Goal: Transaction & Acquisition: Purchase product/service

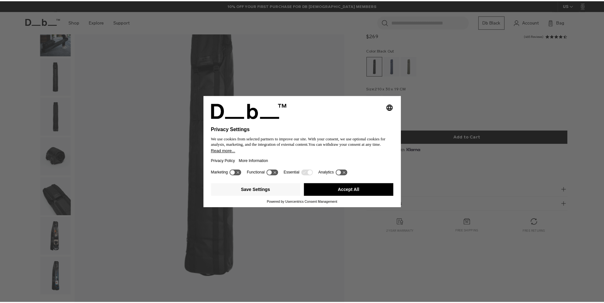
scroll to position [66, 0]
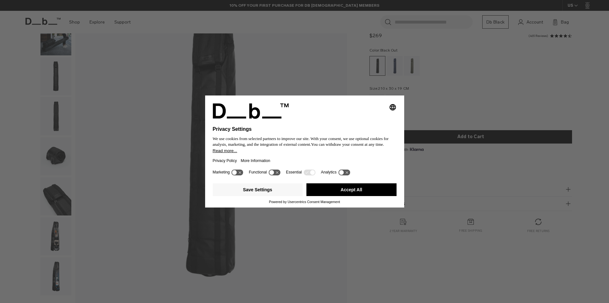
click at [353, 188] on button "Accept All" at bounding box center [351, 189] width 90 height 13
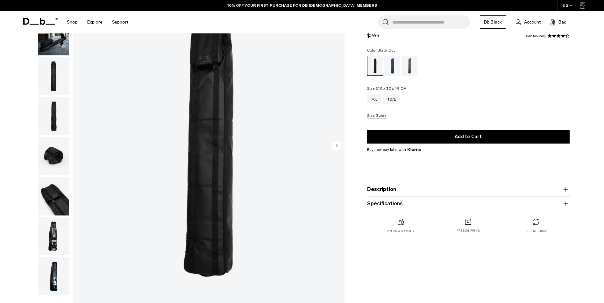
drag, startPoint x: 12, startPoint y: 79, endPoint x: 13, endPoint y: 82, distance: 3.5
click at [12, 83] on div "**********" at bounding box center [302, 148] width 604 height 342
drag, startPoint x: 8, startPoint y: 85, endPoint x: 2, endPoint y: 89, distance: 8.0
click at [1, 89] on div "**********" at bounding box center [302, 148] width 604 height 342
click at [6, 99] on div "**********" at bounding box center [302, 148] width 604 height 342
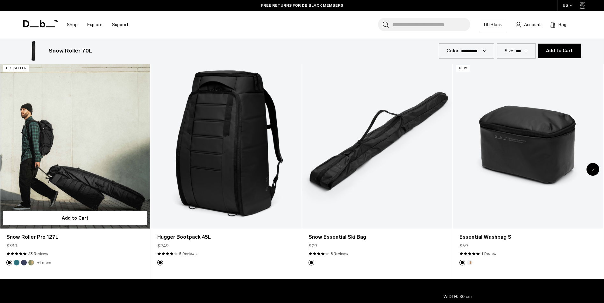
scroll to position [382, 0]
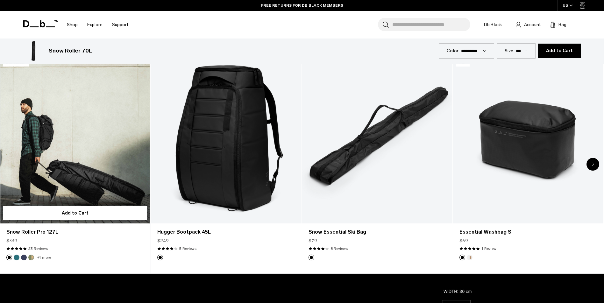
click at [18, 258] on button "Midnight Teal" at bounding box center [17, 258] width 6 height 6
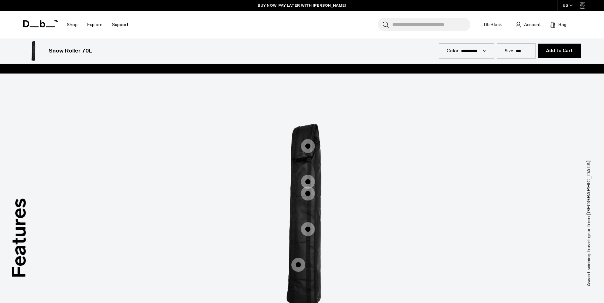
scroll to position [828, 0]
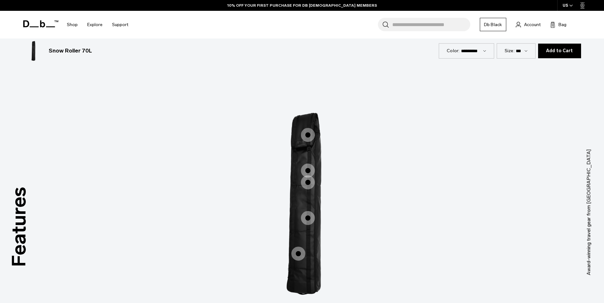
click at [309, 177] on span "1 / 3" at bounding box center [308, 182] width 14 height 14
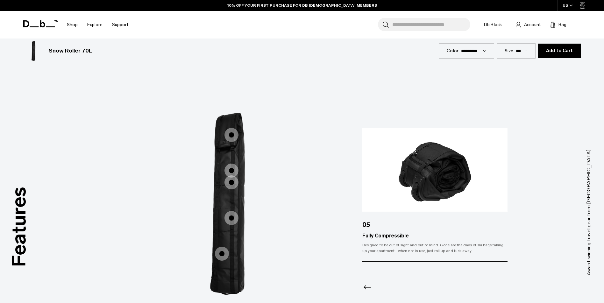
click at [234, 134] on span "1 / 3" at bounding box center [232, 135] width 14 height 14
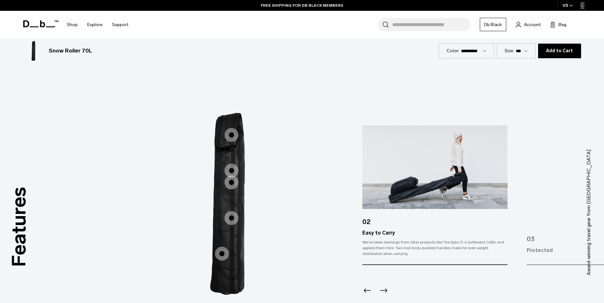
click at [229, 214] on span "1 / 3" at bounding box center [232, 218] width 14 height 14
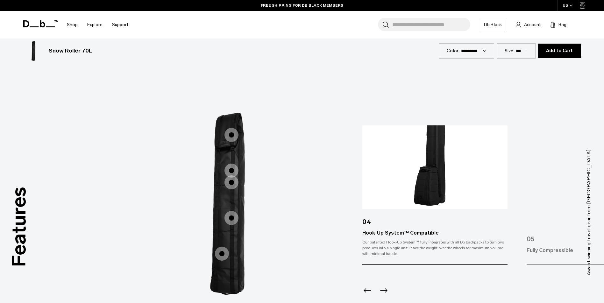
click at [218, 252] on span "1 / 3" at bounding box center [222, 254] width 14 height 14
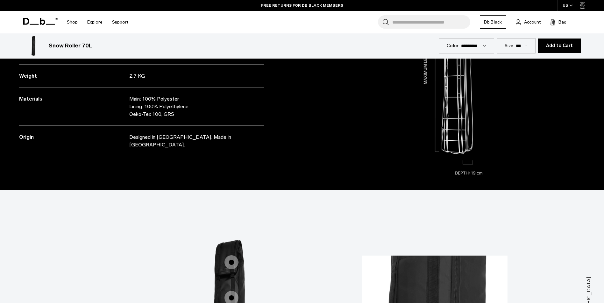
scroll to position [605, 0]
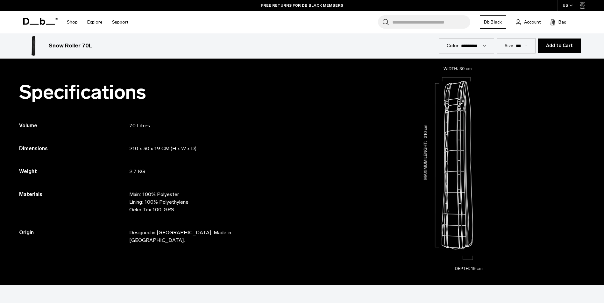
click at [125, 145] on h3 "Dimensions" at bounding box center [74, 149] width 110 height 8
click at [120, 152] on h3 "Dimensions" at bounding box center [74, 149] width 110 height 8
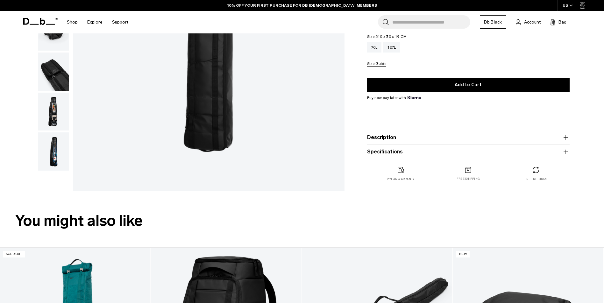
scroll to position [0, 0]
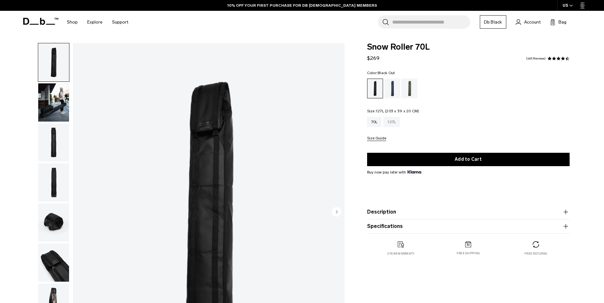
click at [394, 120] on div "127L" at bounding box center [391, 122] width 17 height 10
